Goal: Task Accomplishment & Management: Use online tool/utility

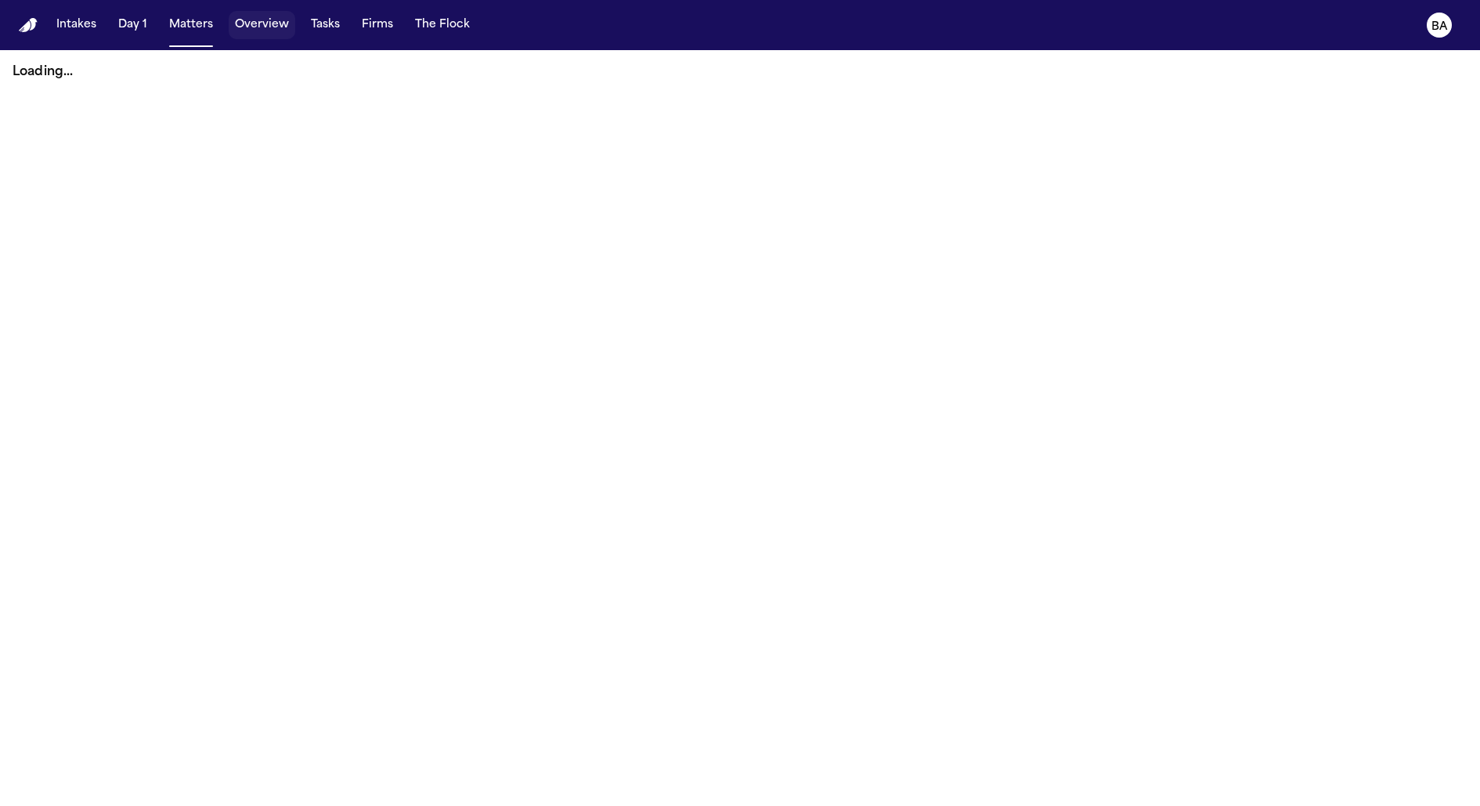
click at [313, 33] on button "Tasks" at bounding box center [325, 25] width 41 height 28
click at [319, 31] on button "Tasks" at bounding box center [325, 25] width 41 height 28
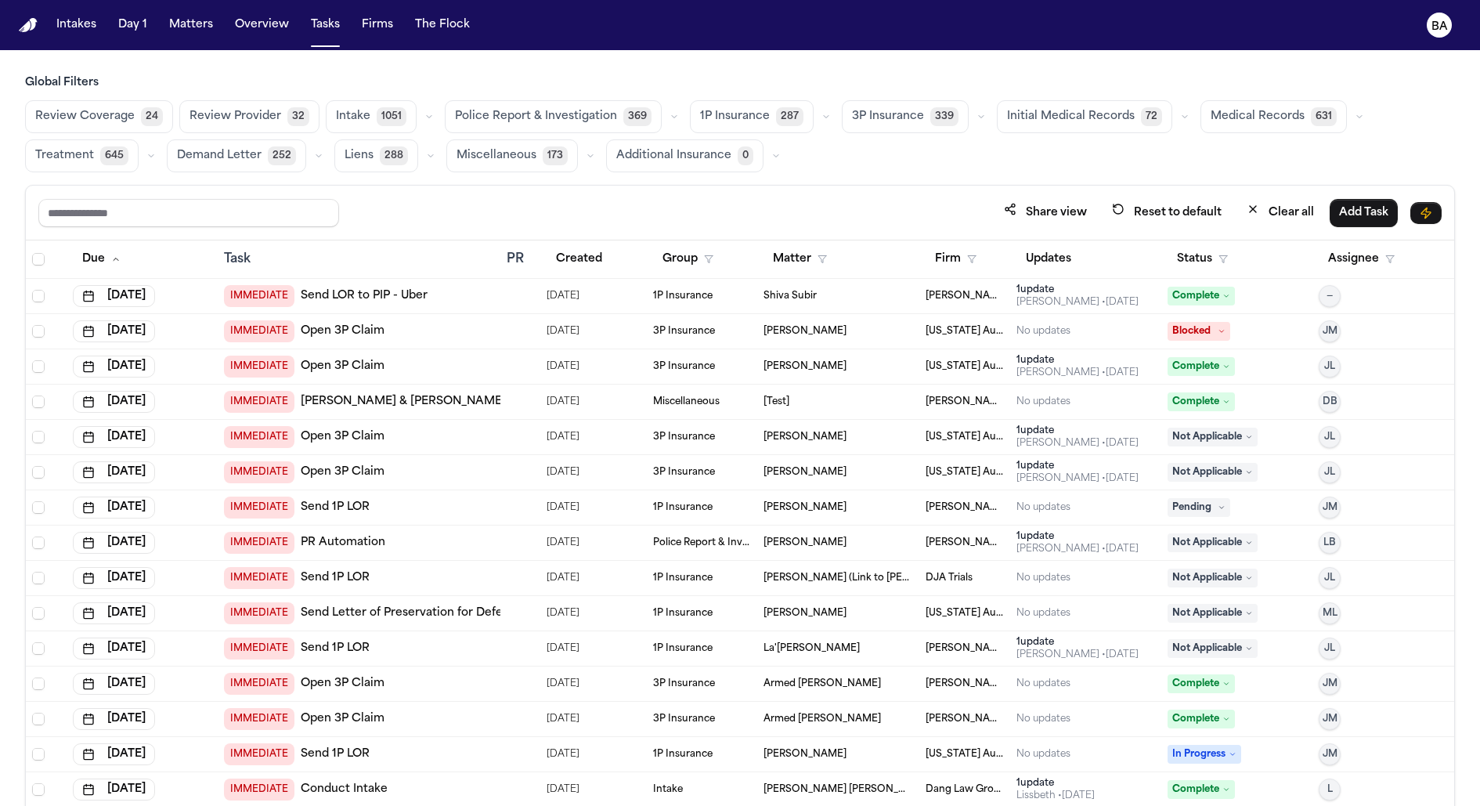
click at [665, 109] on button "button" at bounding box center [674, 116] width 19 height 19
click at [582, 117] on span "Police Report & Investigation" at bounding box center [536, 117] width 162 height 16
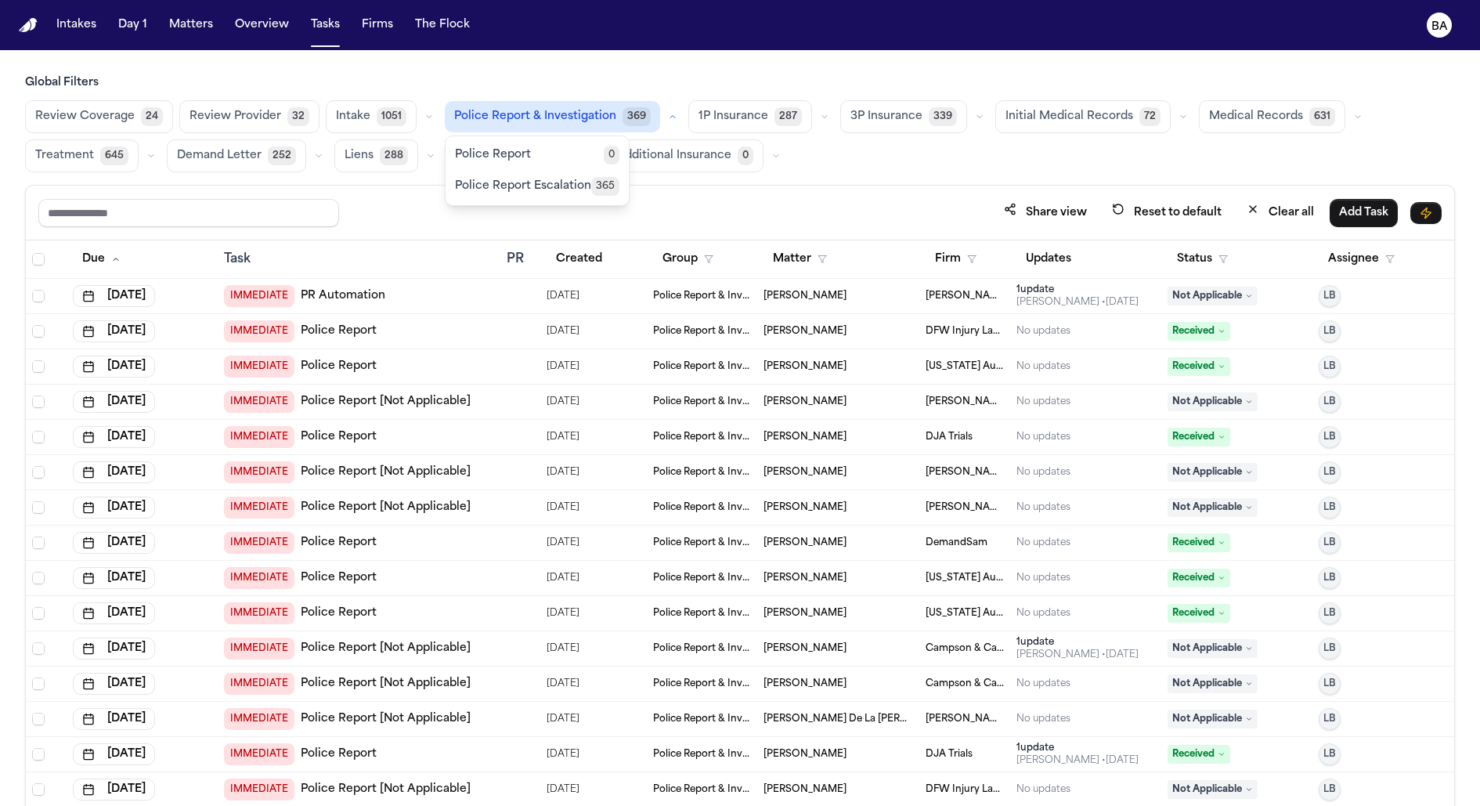
click at [406, 315] on td "IMMEDIATE Police Report" at bounding box center [359, 331] width 283 height 35
click at [278, 229] on div "Share view Reset to default Clear all Add Task" at bounding box center [740, 213] width 1428 height 55
click at [171, 18] on button "Matters" at bounding box center [191, 25] width 56 height 28
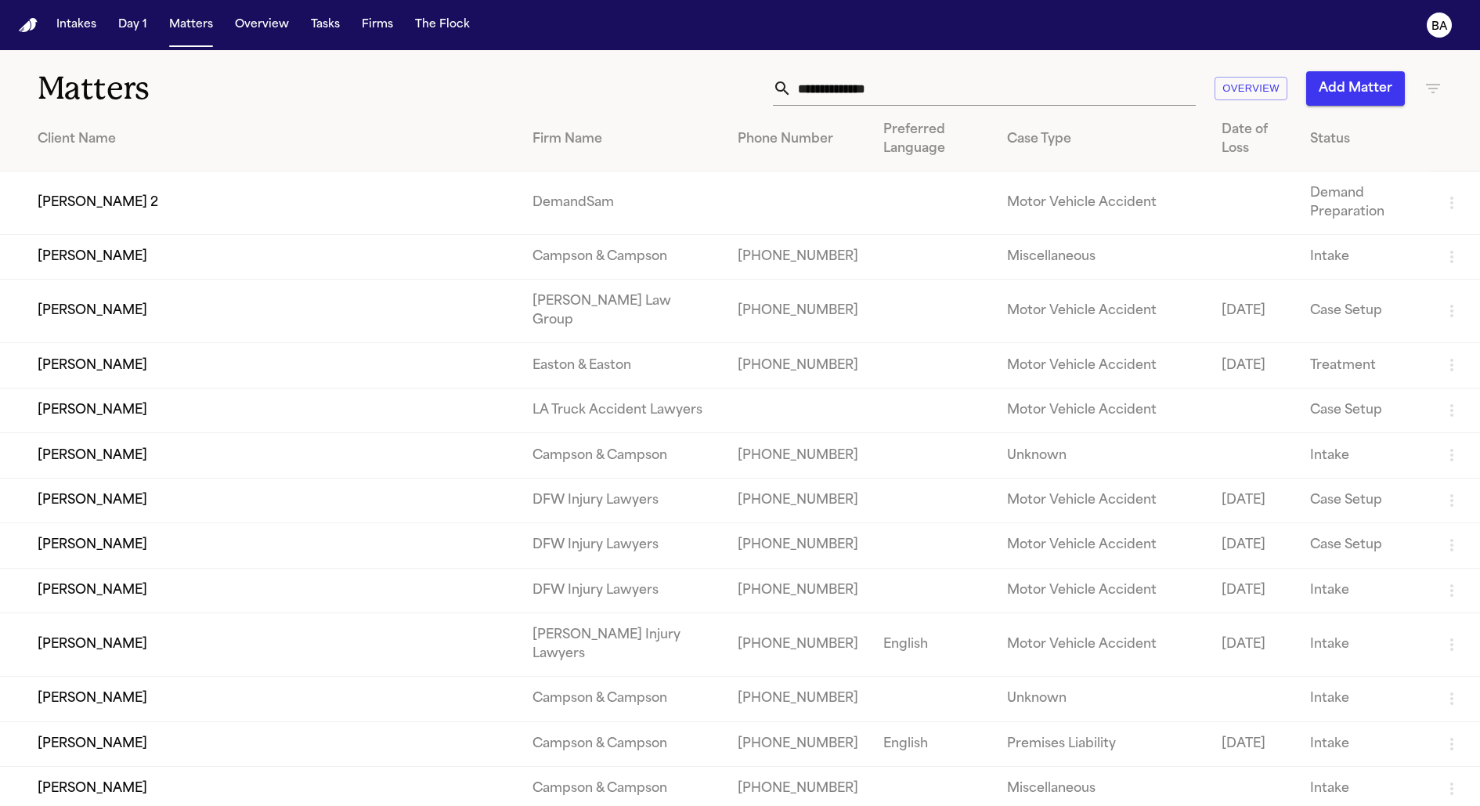
click at [853, 92] on input "text" at bounding box center [993, 88] width 404 height 34
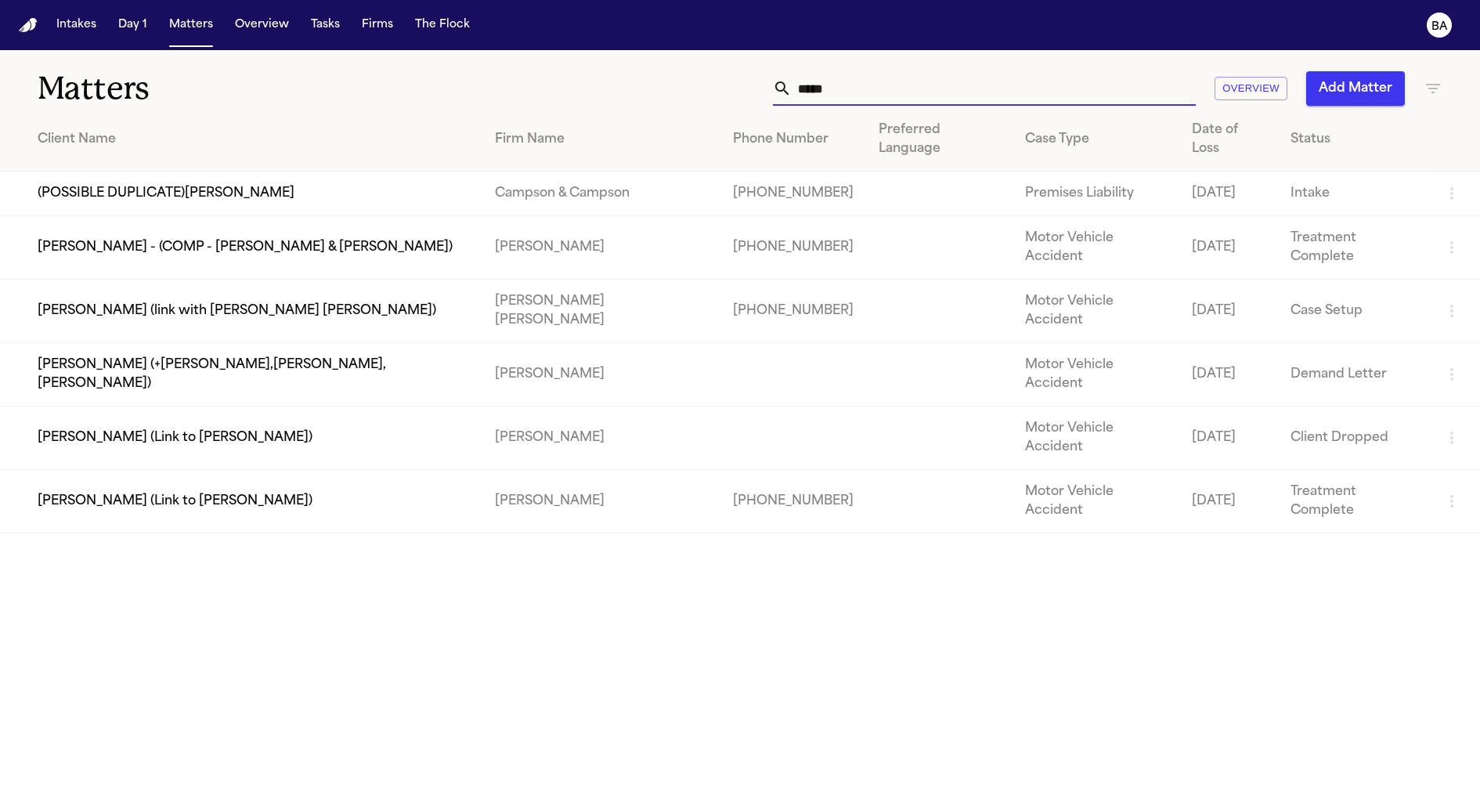
type input "******"
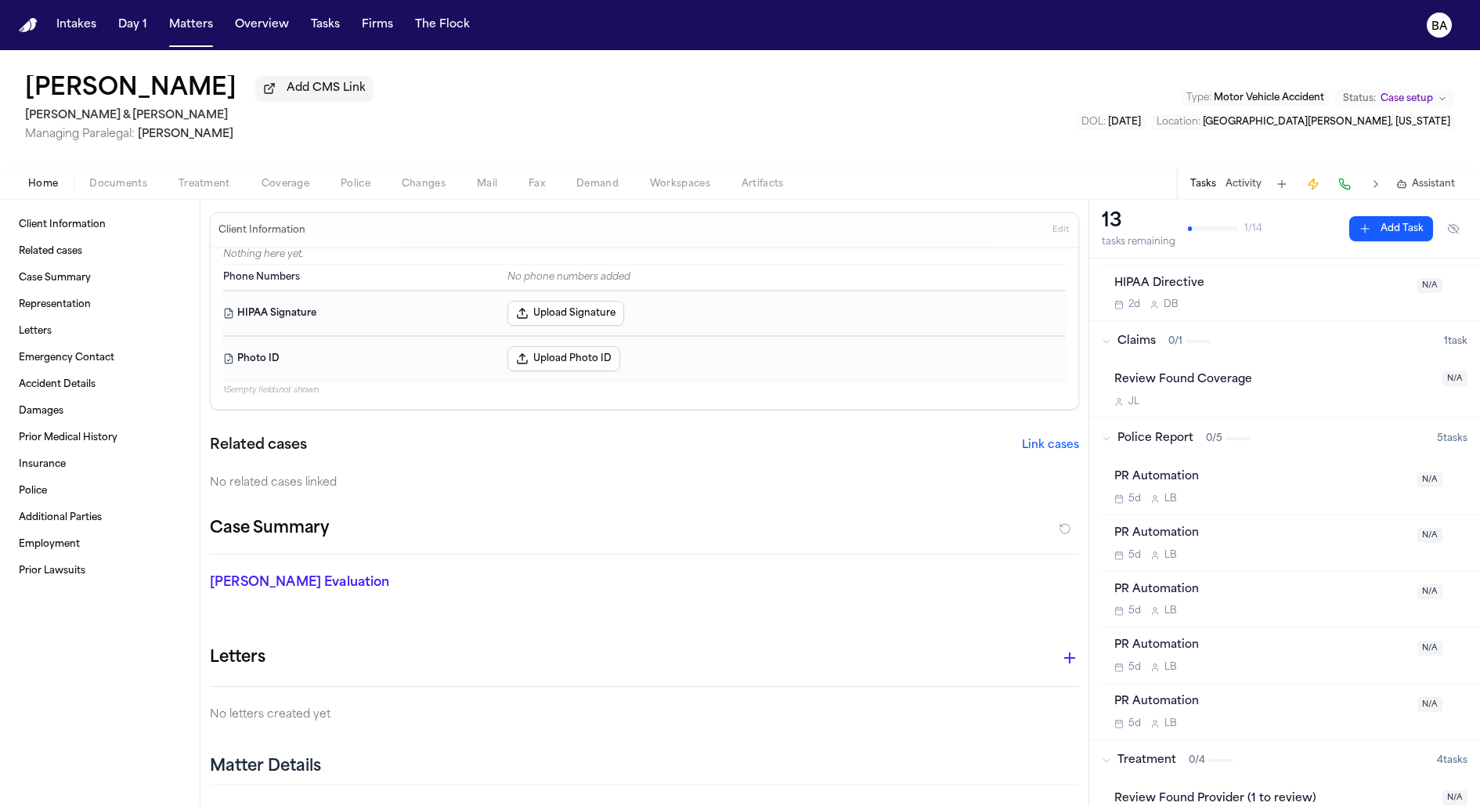
scroll to position [167, 0]
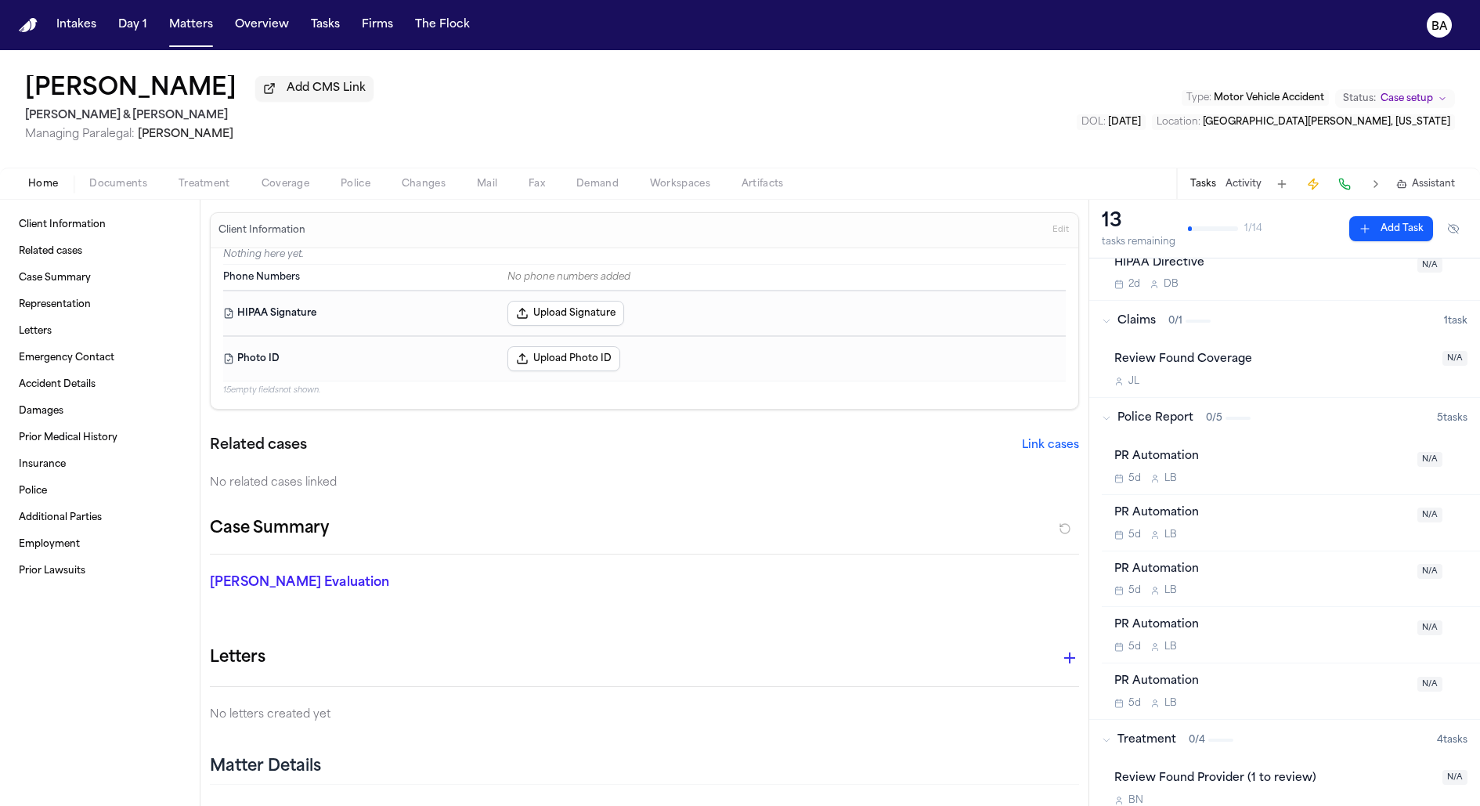
click at [1230, 462] on div "PR Automation" at bounding box center [1261, 457] width 294 height 18
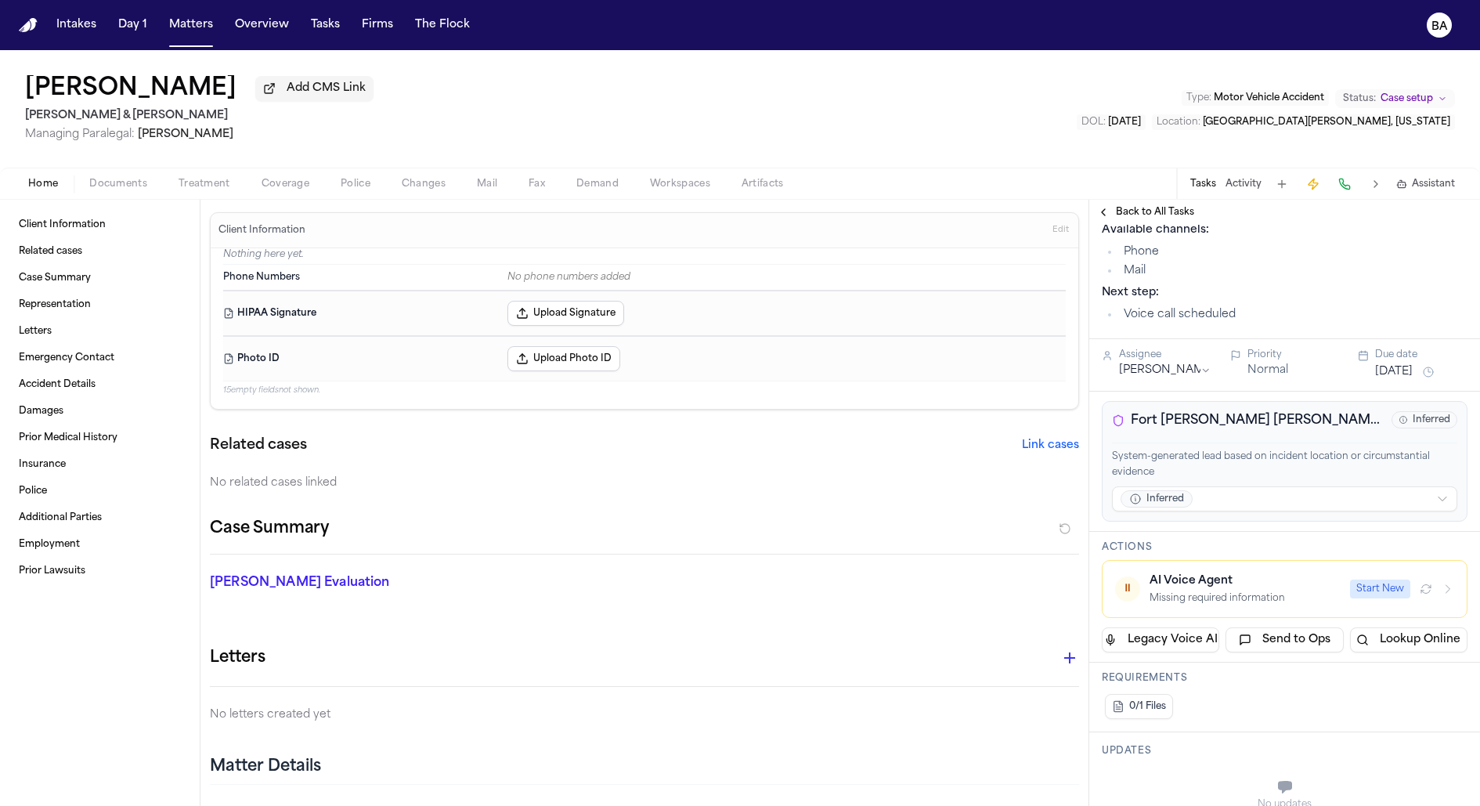
scroll to position [355, 0]
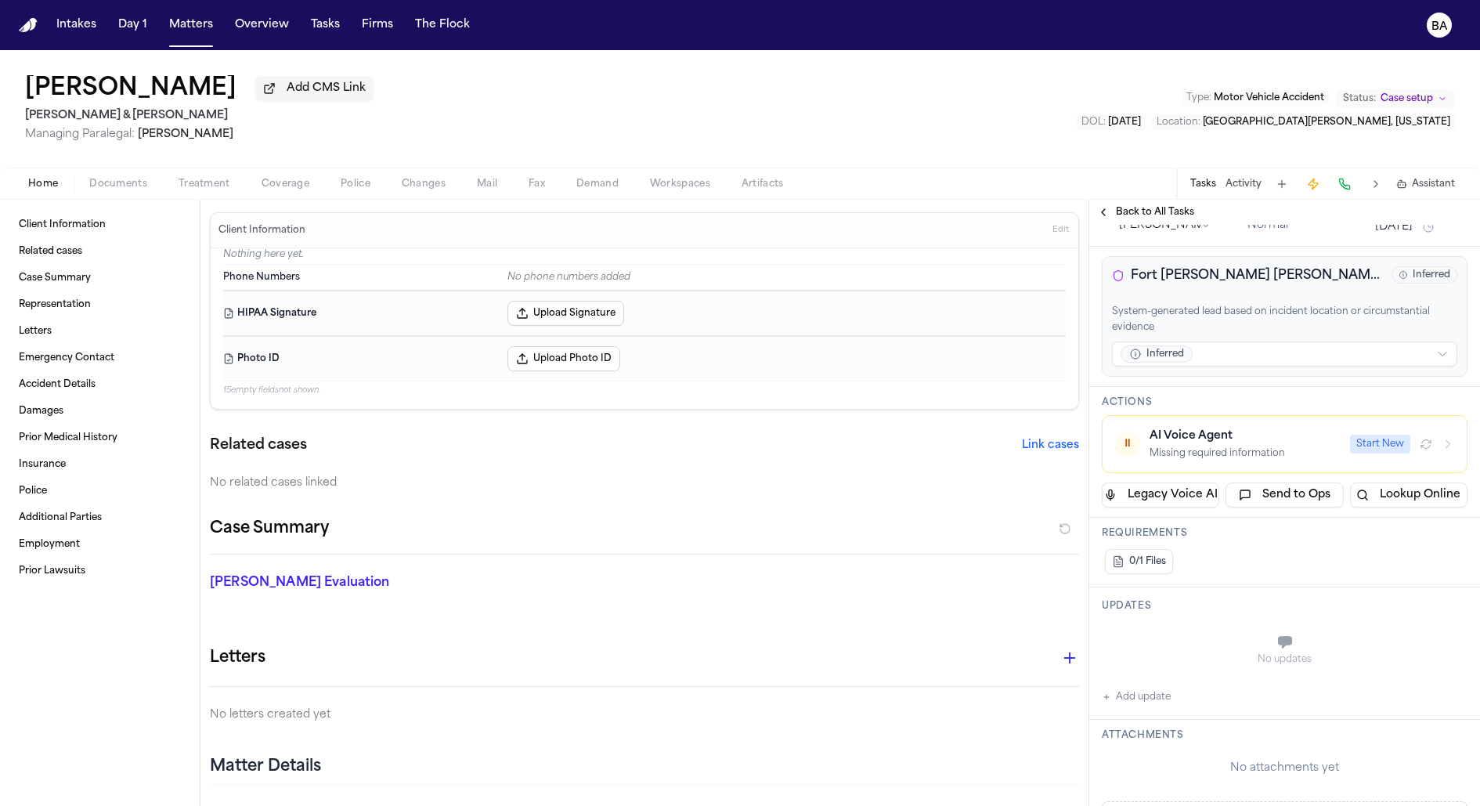
click at [520, 96] on div "Macy Loyd Add CMS Link Beck & Beck Managing Paralegal: Thea Feeney Type : Motor…" at bounding box center [740, 108] width 1480 height 117
